Goal: Task Accomplishment & Management: Use online tool/utility

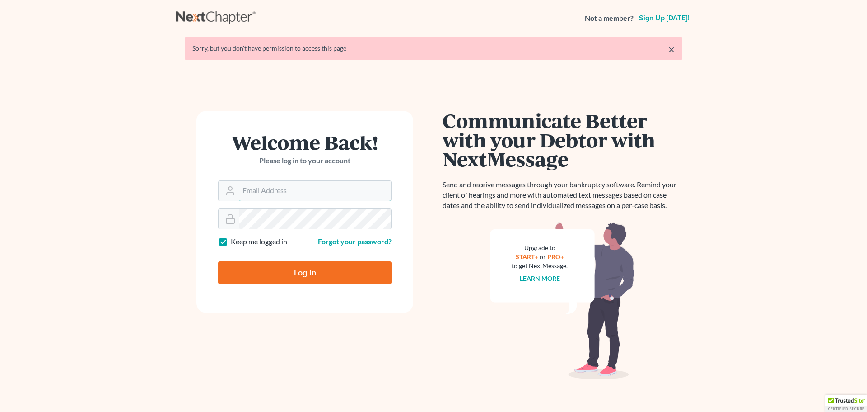
type input "[PERSON_NAME][EMAIL_ADDRESS][DOMAIN_NAME]"
click at [312, 270] on input "Log In" at bounding box center [304, 272] width 173 height 23
type input "Thinking..."
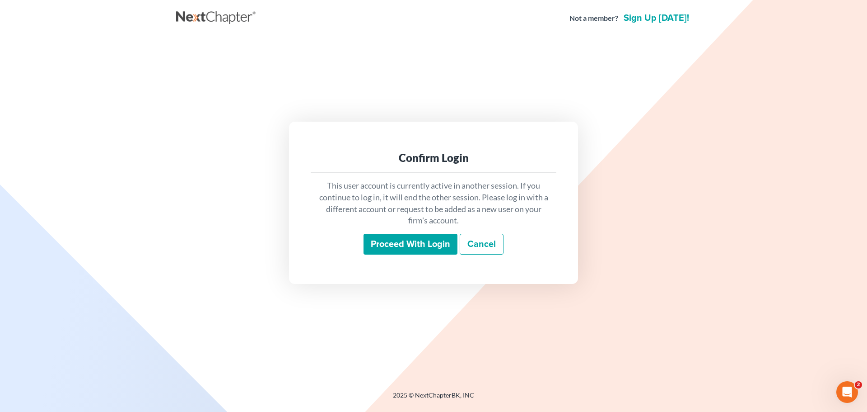
click at [392, 243] on input "Proceed with login" at bounding box center [411, 244] width 94 height 21
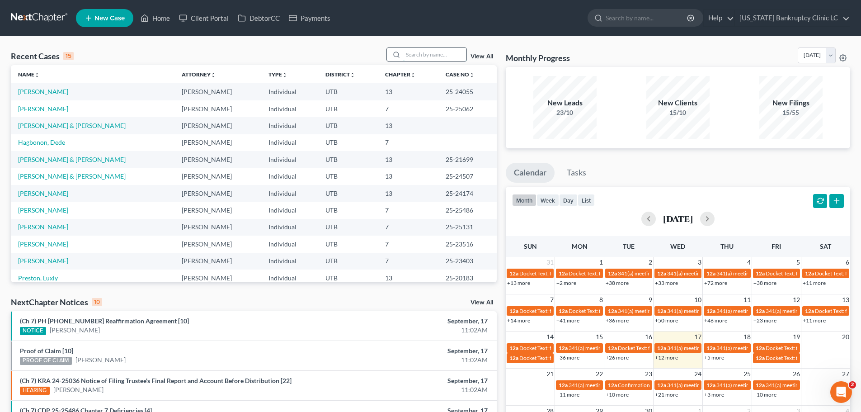
click at [415, 54] on input "search" at bounding box center [434, 54] width 63 height 13
type input "little"
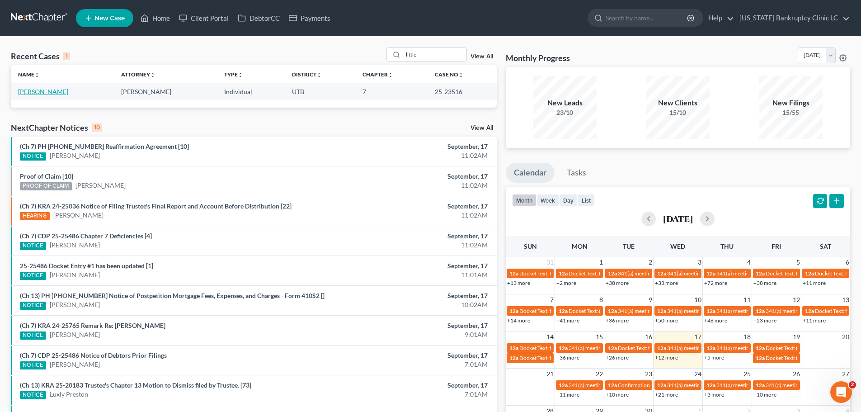
click at [37, 92] on link "Little, Jessica" at bounding box center [43, 92] width 50 height 8
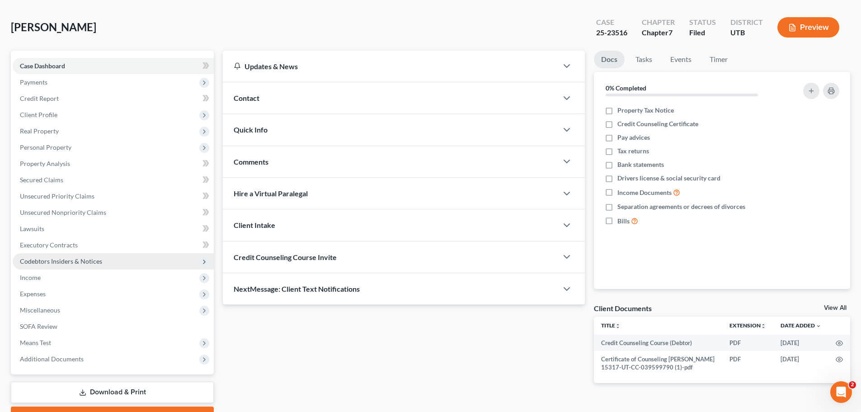
scroll to position [85, 0]
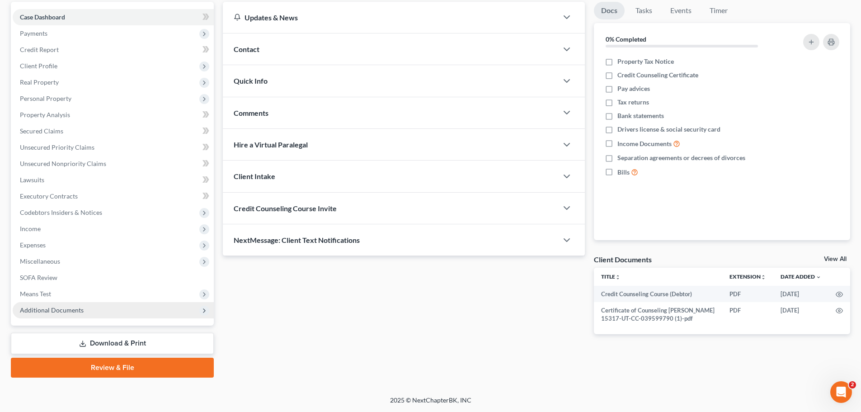
click at [68, 311] on span "Additional Documents" at bounding box center [52, 310] width 64 height 8
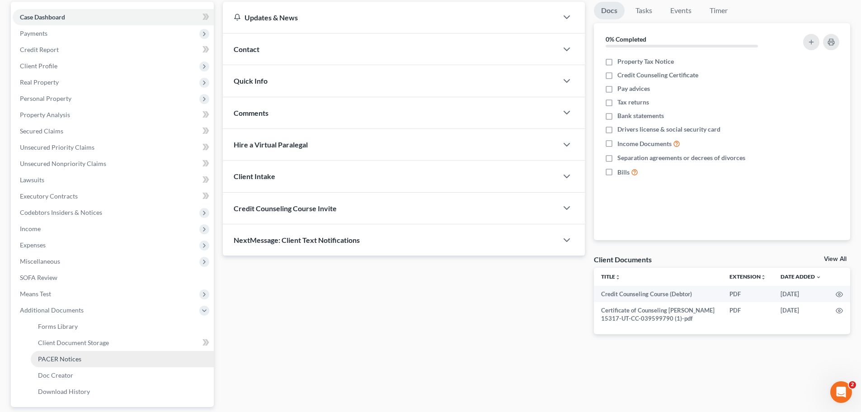
click at [51, 361] on span "PACER Notices" at bounding box center [59, 359] width 43 height 8
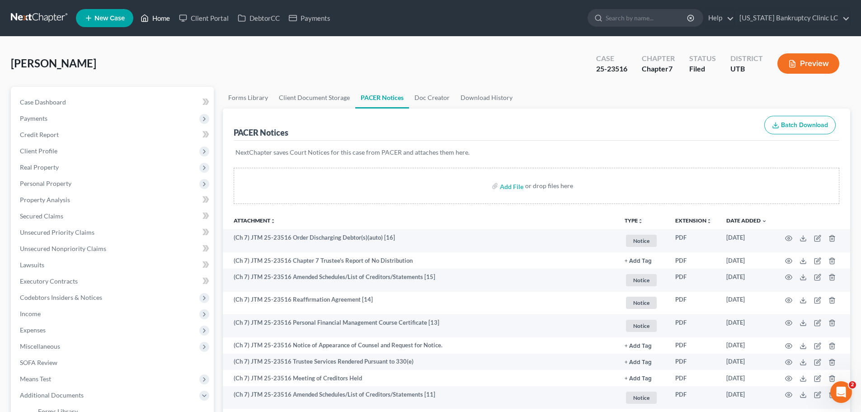
click at [156, 18] on link "Home" at bounding box center [155, 18] width 38 height 16
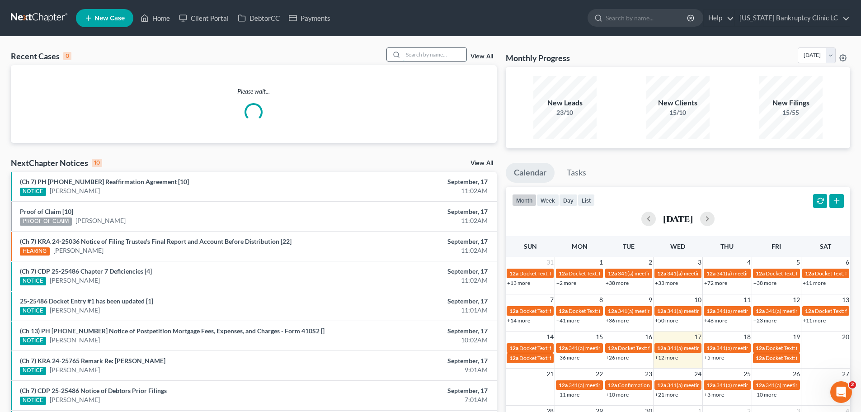
click at [430, 53] on input "search" at bounding box center [434, 54] width 63 height 13
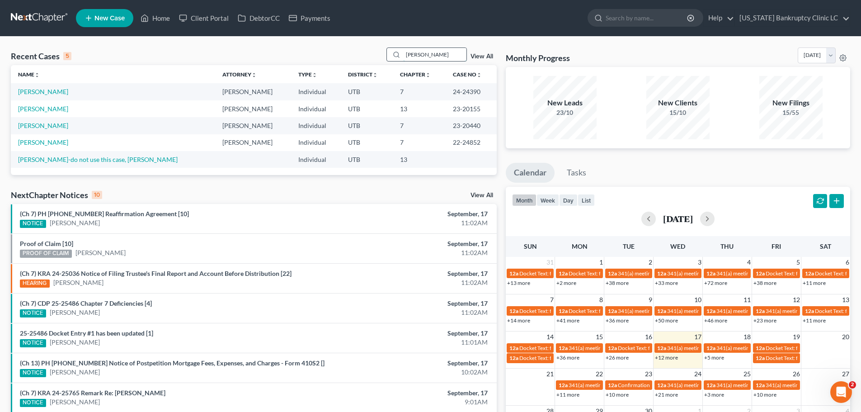
type input "butler"
click at [48, 91] on link "Jackson-Butler, Lashay" at bounding box center [43, 92] width 50 height 8
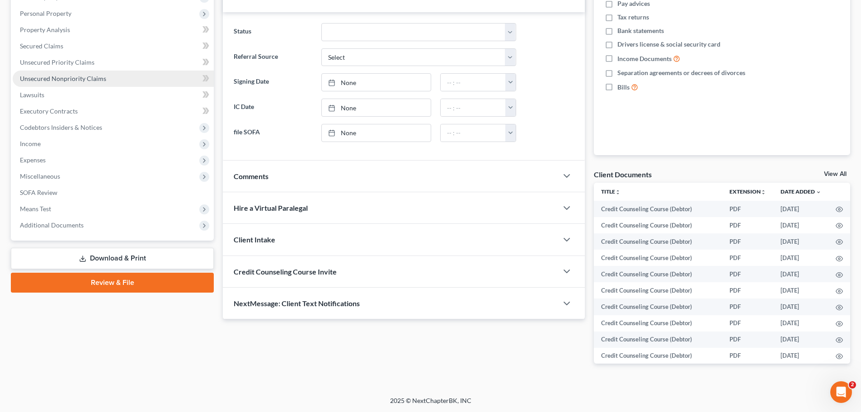
scroll to position [170, 0]
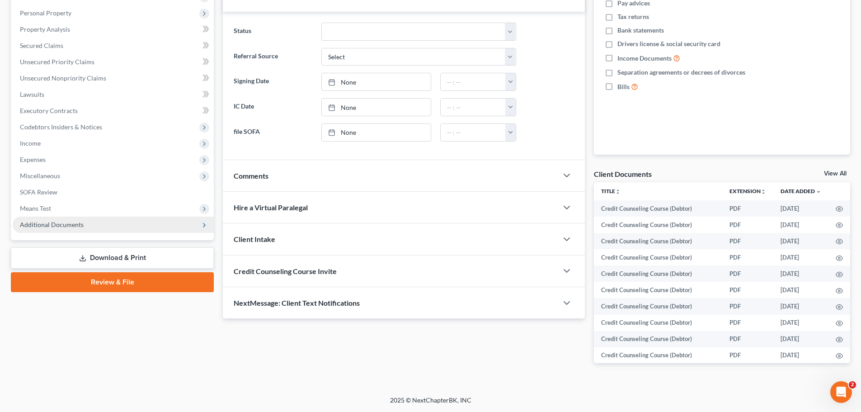
click at [52, 229] on span "Additional Documents" at bounding box center [113, 224] width 201 height 16
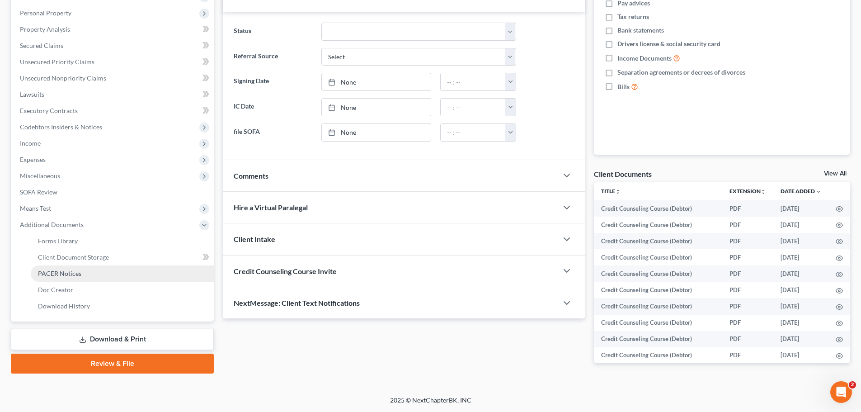
click at [64, 271] on span "PACER Notices" at bounding box center [59, 273] width 43 height 8
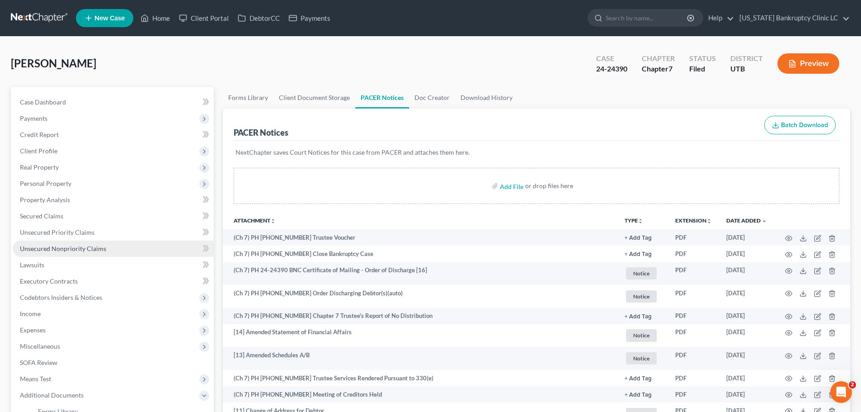
click at [103, 250] on span "Unsecured Nonpriority Claims" at bounding box center [63, 248] width 86 height 8
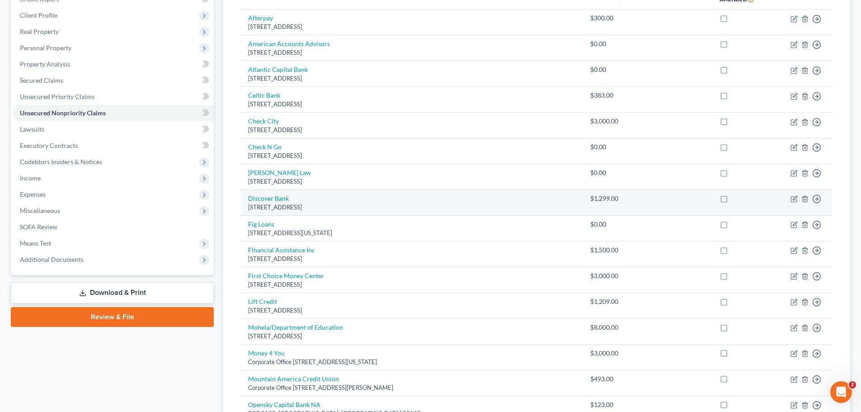
scroll to position [181, 0]
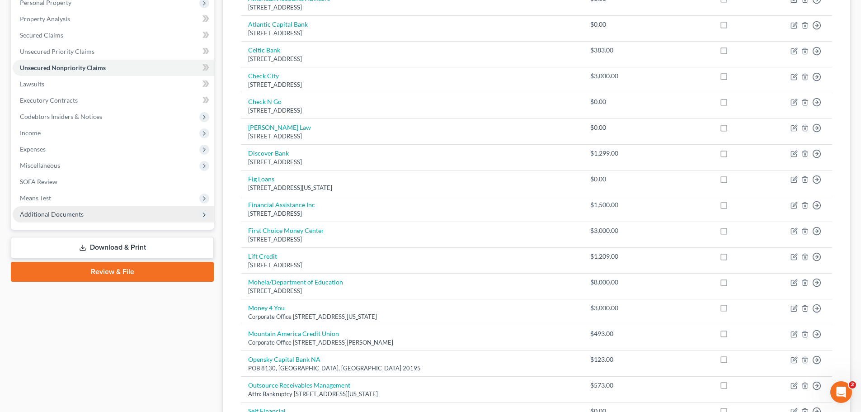
click at [42, 211] on span "Additional Documents" at bounding box center [52, 214] width 64 height 8
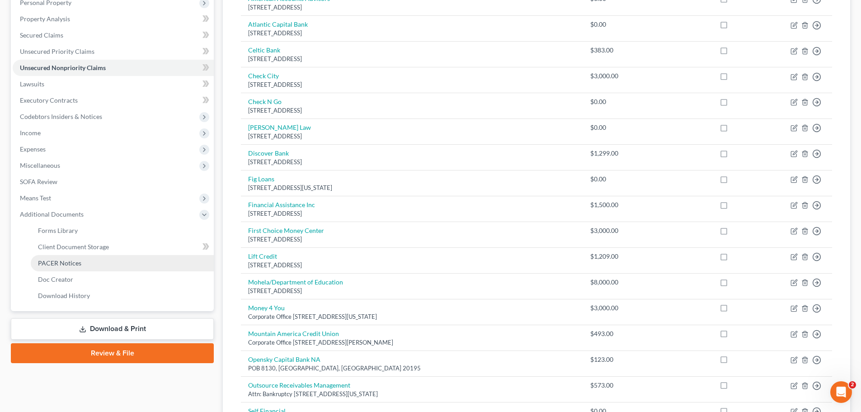
click at [59, 270] on link "PACER Notices" at bounding box center [122, 263] width 183 height 16
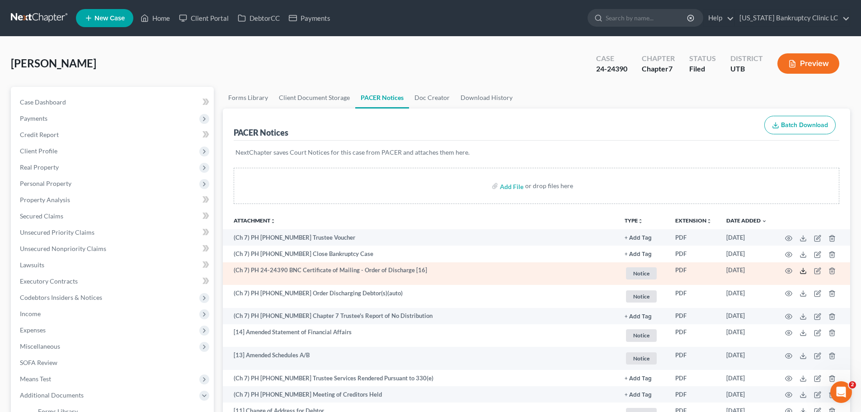
click at [802, 270] on icon at bounding box center [802, 270] width 7 height 7
